Goal: Task Accomplishment & Management: Use online tool/utility

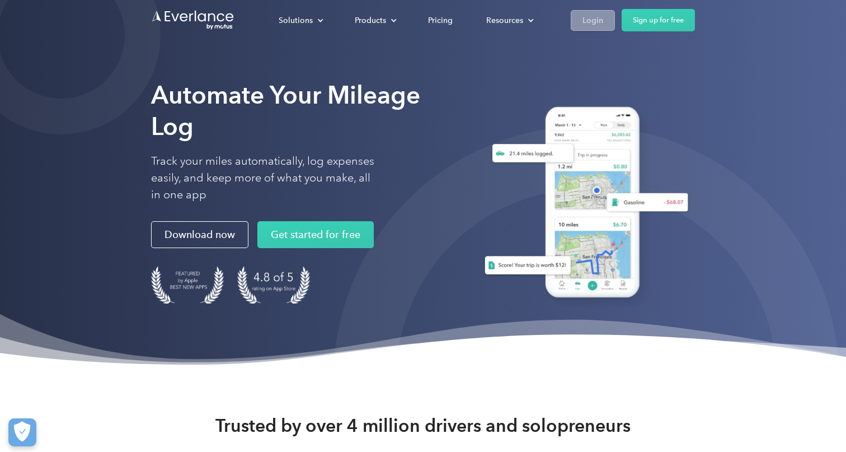
click at [596, 26] on div "Login" at bounding box center [593, 20] width 21 height 14
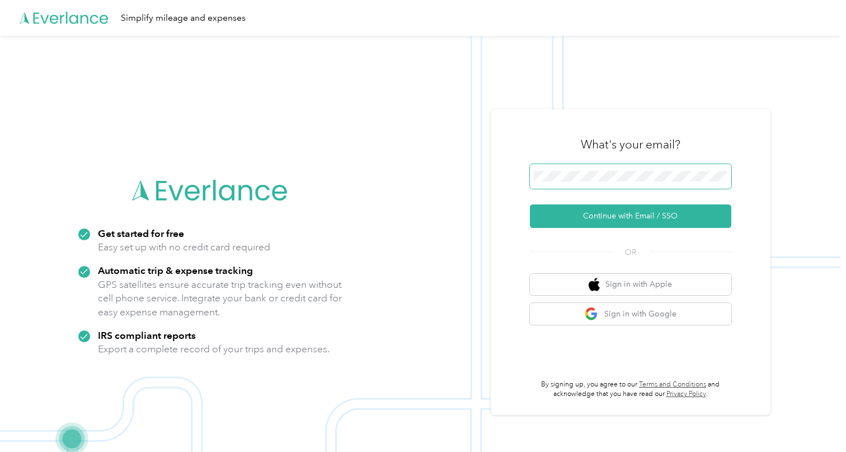
click at [635, 216] on button "Continue with Email / SSO" at bounding box center [630, 216] width 201 height 24
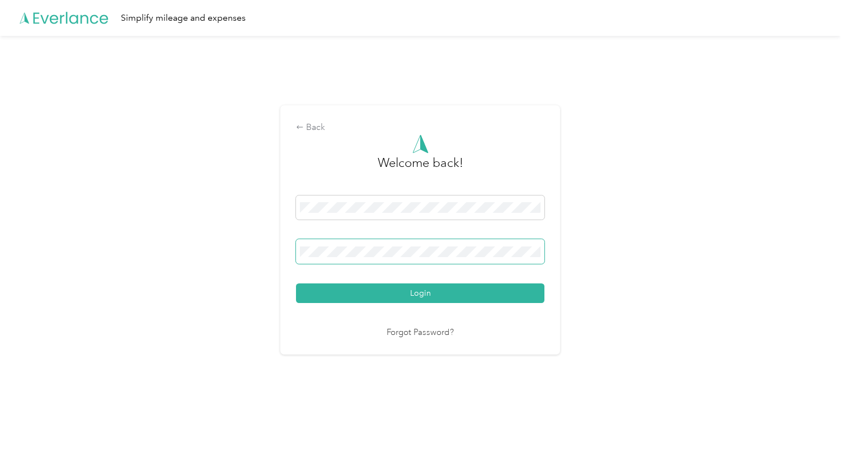
click at [423, 293] on button "Login" at bounding box center [420, 293] width 248 height 20
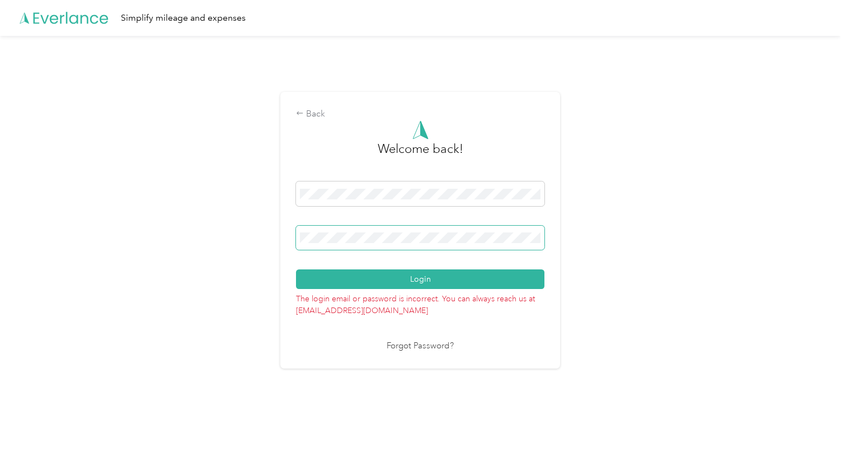
click at [423, 279] on button "Login" at bounding box center [420, 279] width 248 height 20
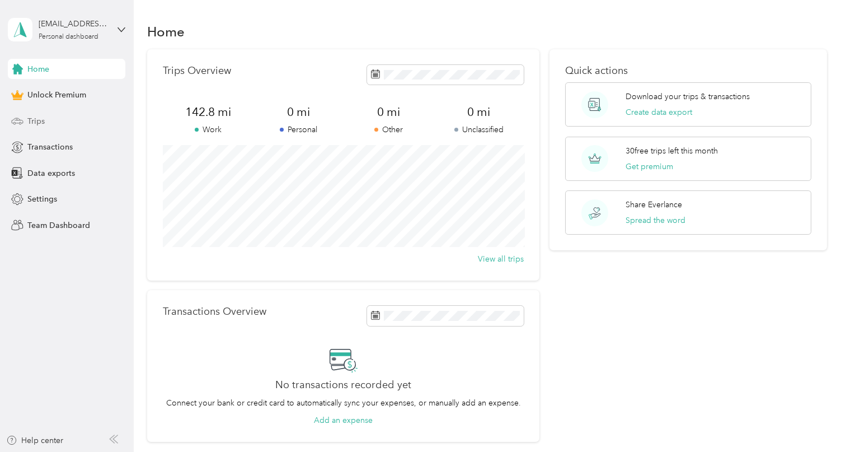
click at [49, 121] on div "Trips" at bounding box center [67, 121] width 118 height 20
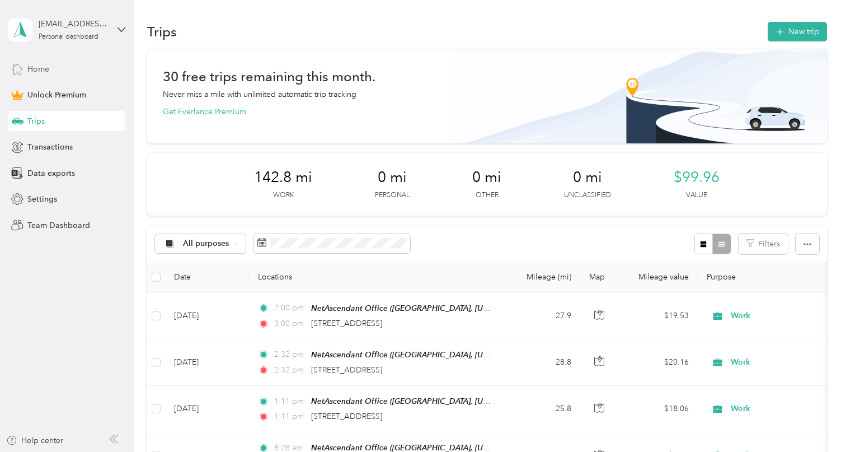
click at [41, 75] on div "Home" at bounding box center [67, 69] width 118 height 20
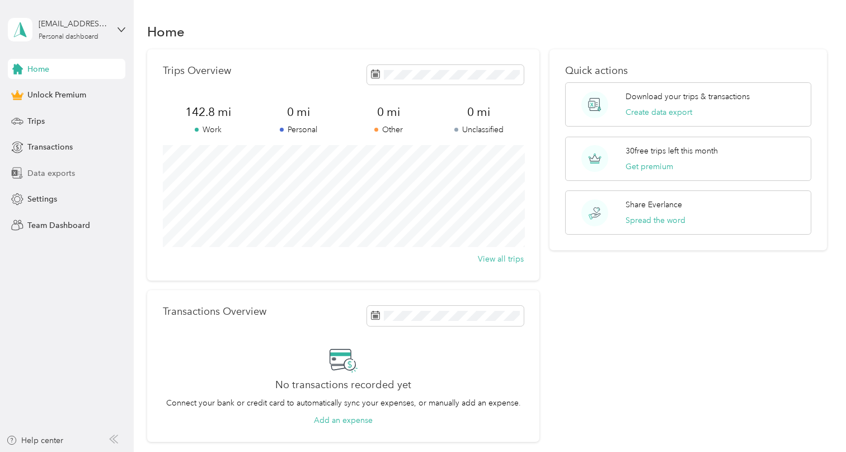
click at [60, 176] on span "Data exports" at bounding box center [51, 173] width 48 height 12
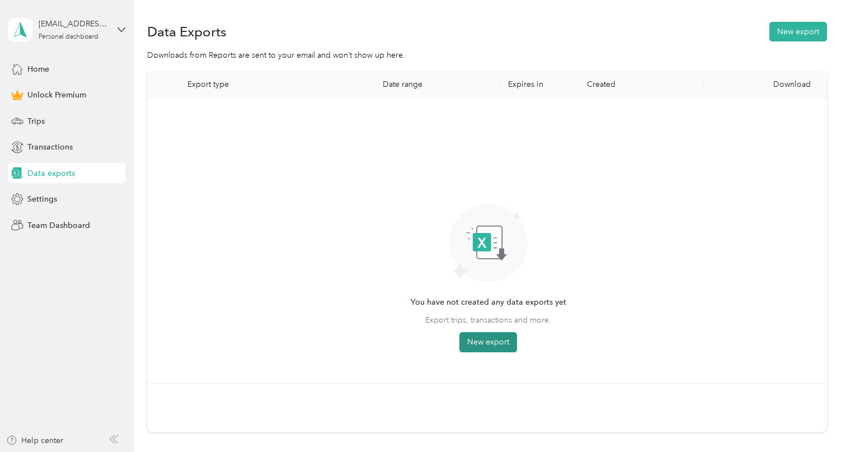
click at [488, 337] on button "New export" at bounding box center [488, 342] width 58 height 20
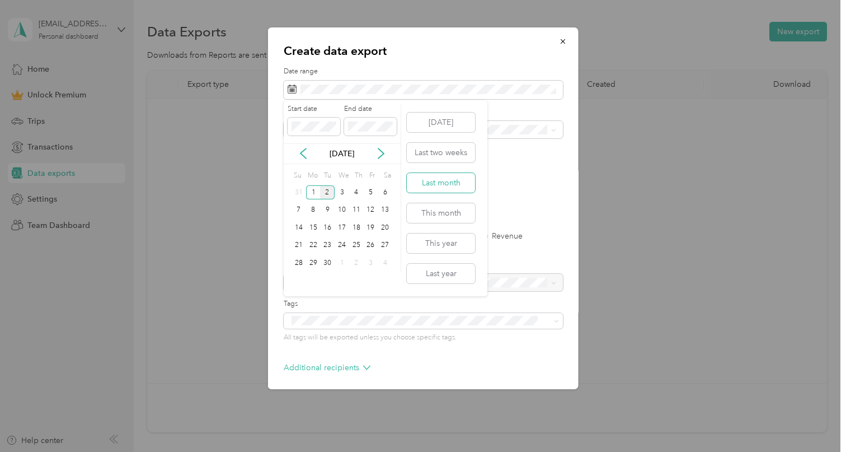
click at [449, 181] on button "Last month" at bounding box center [441, 183] width 68 height 20
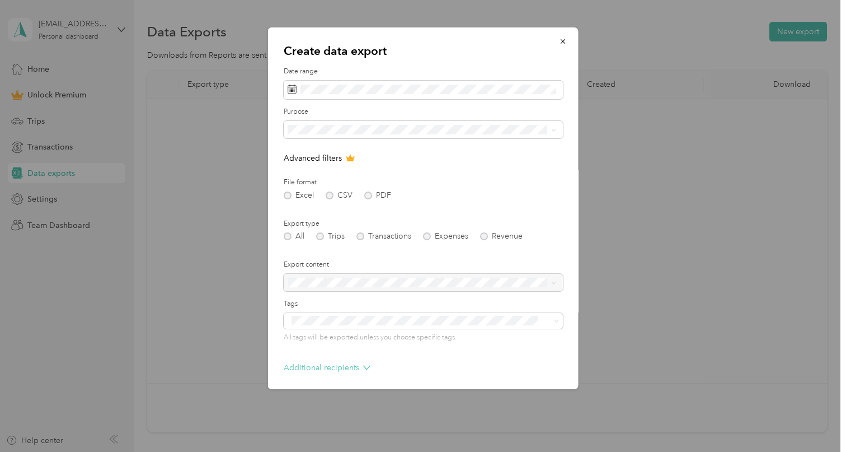
click at [367, 364] on icon at bounding box center [366, 367] width 7 height 7
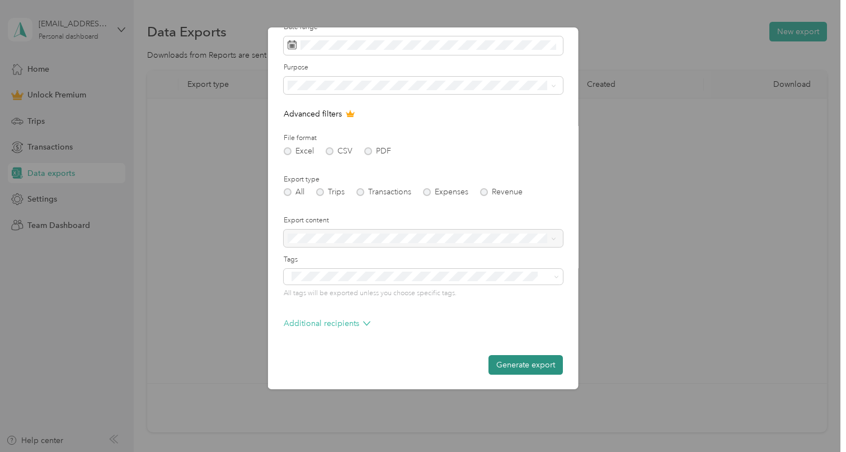
scroll to position [44, 0]
click at [542, 367] on button "Generate export" at bounding box center [526, 365] width 74 height 20
